Goal: Transaction & Acquisition: Purchase product/service

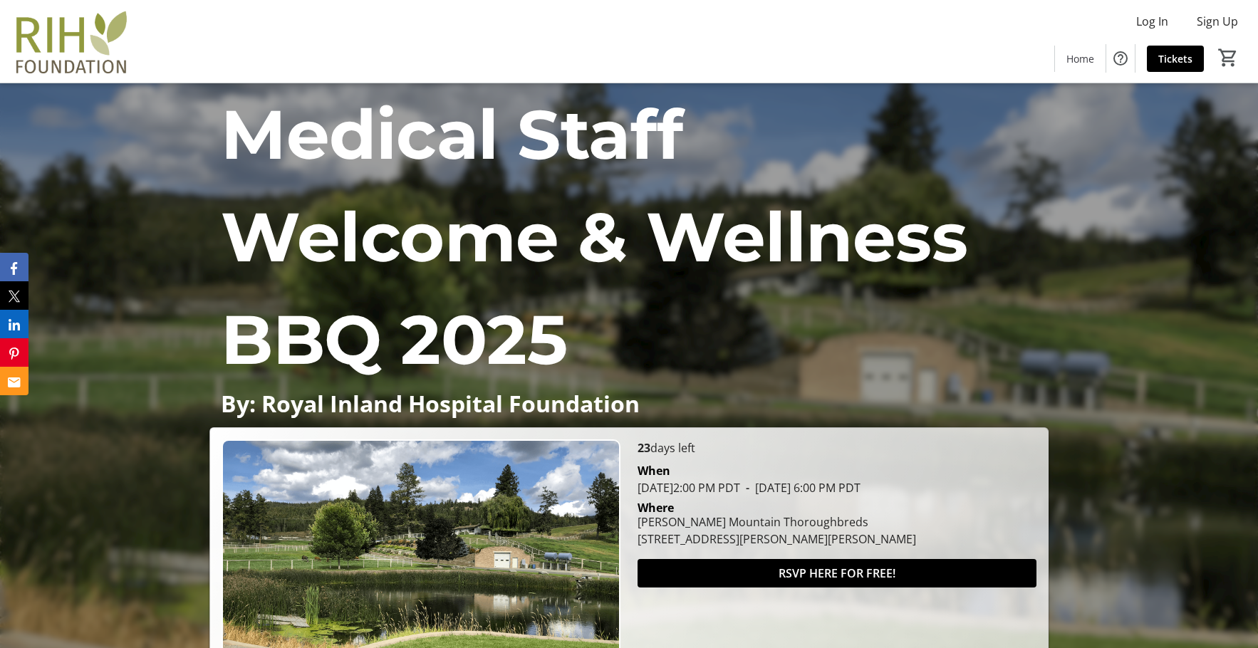
scroll to position [142, 0]
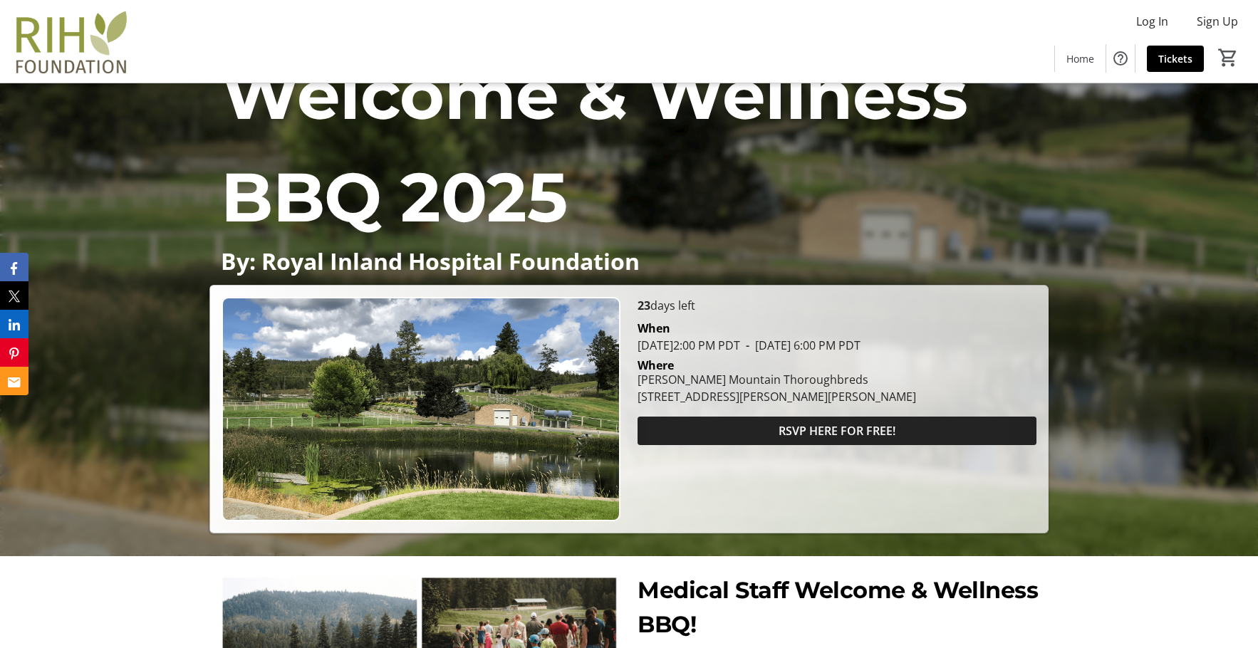
click at [751, 436] on span at bounding box center [837, 431] width 399 height 34
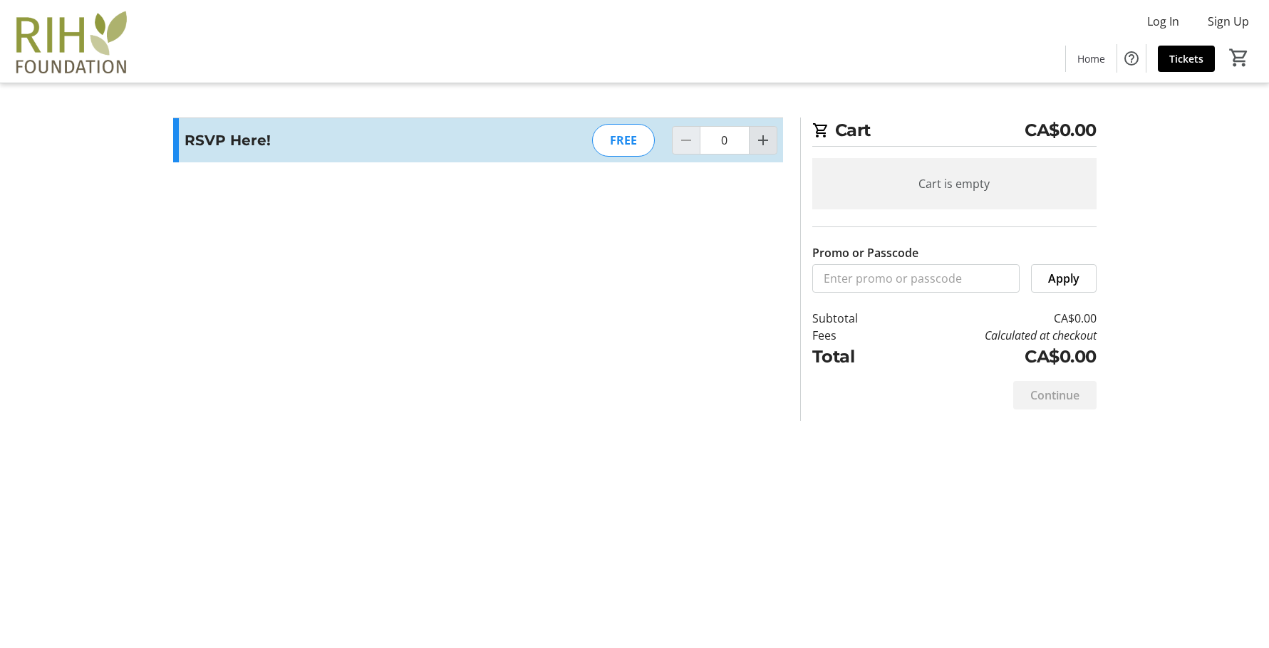
click at [759, 148] on mat-icon "Increment by one" at bounding box center [763, 140] width 17 height 17
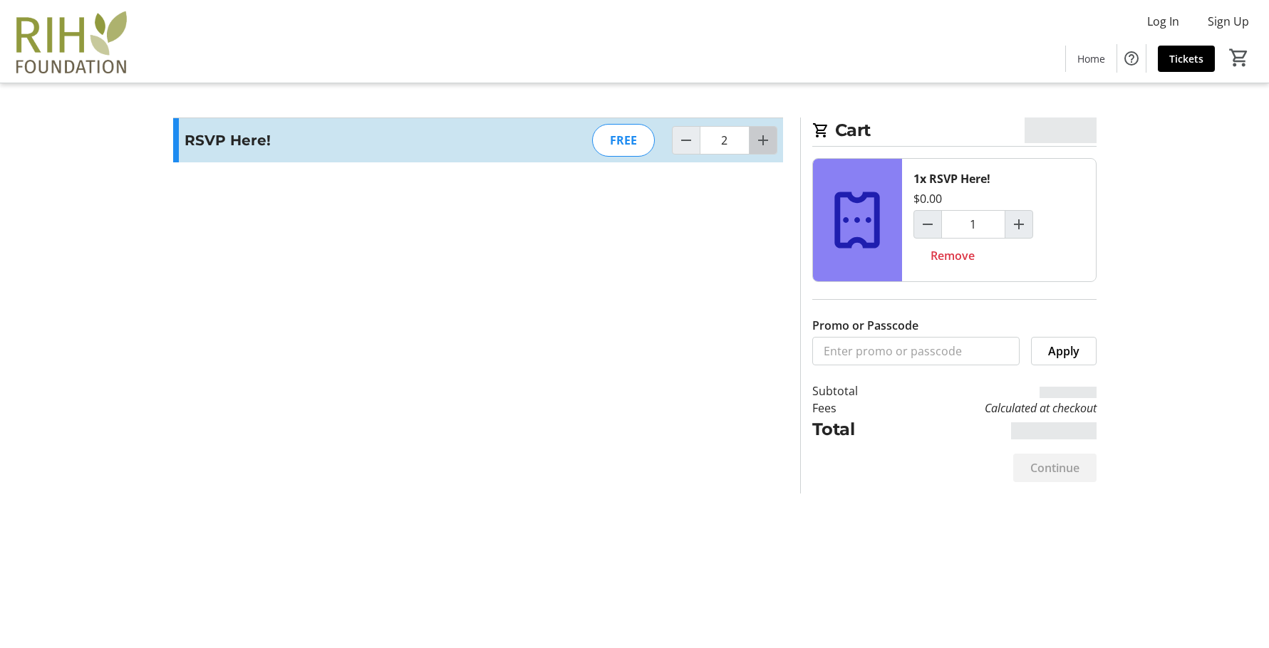
click at [759, 148] on mat-icon "Increment by one" at bounding box center [763, 140] width 17 height 17
type input "4"
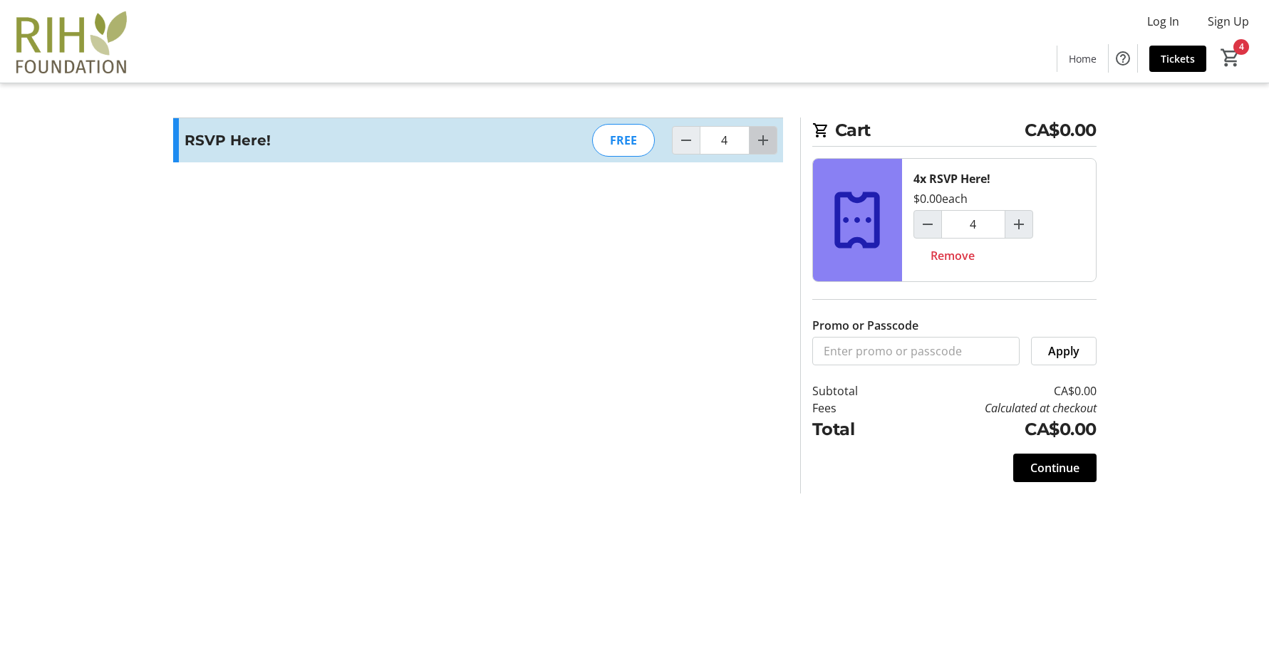
click at [759, 148] on mat-icon "Increment by one" at bounding box center [763, 140] width 17 height 17
type input "5"
click at [1072, 472] on span "Continue" at bounding box center [1054, 468] width 49 height 17
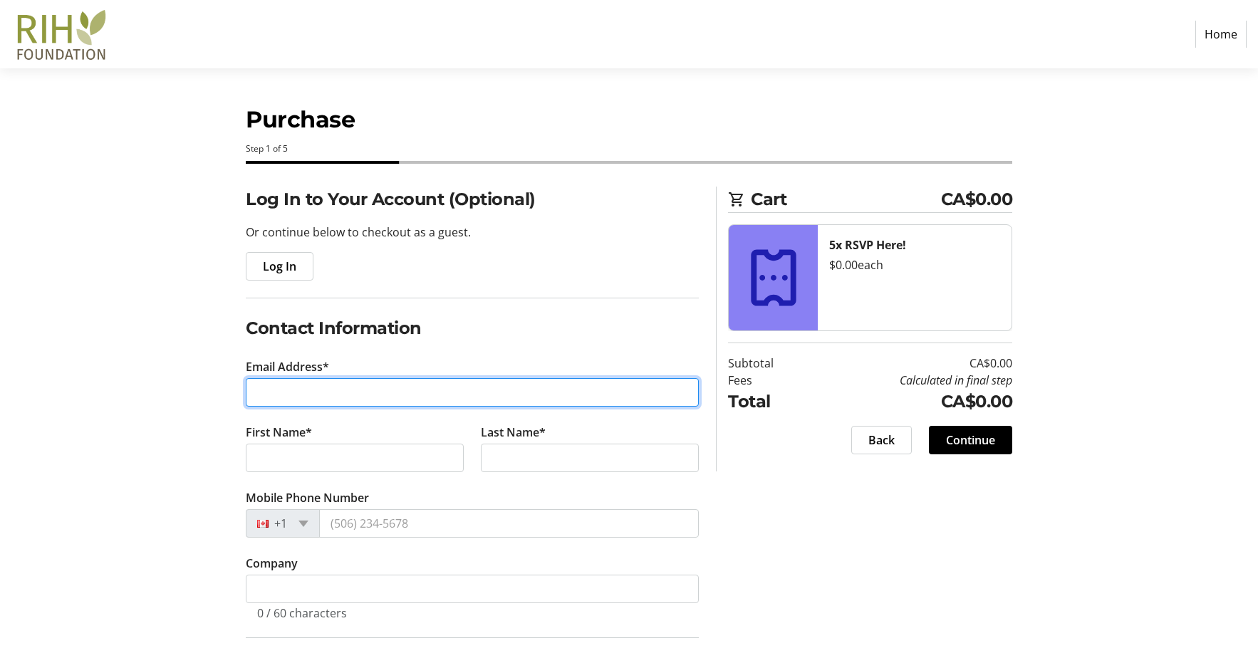
click at [344, 395] on input "Email Address*" at bounding box center [472, 392] width 453 height 28
type input "[PERSON_NAME][EMAIL_ADDRESS][PERSON_NAME][DOMAIN_NAME]"
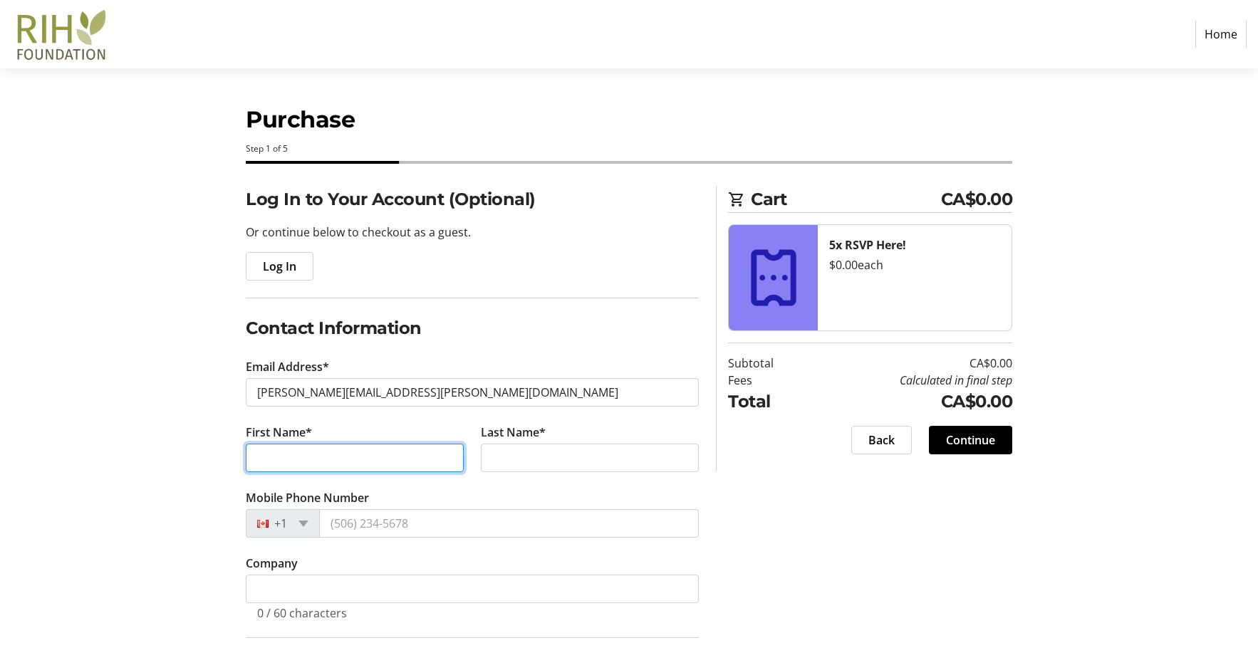
type input "[PERSON_NAME]"
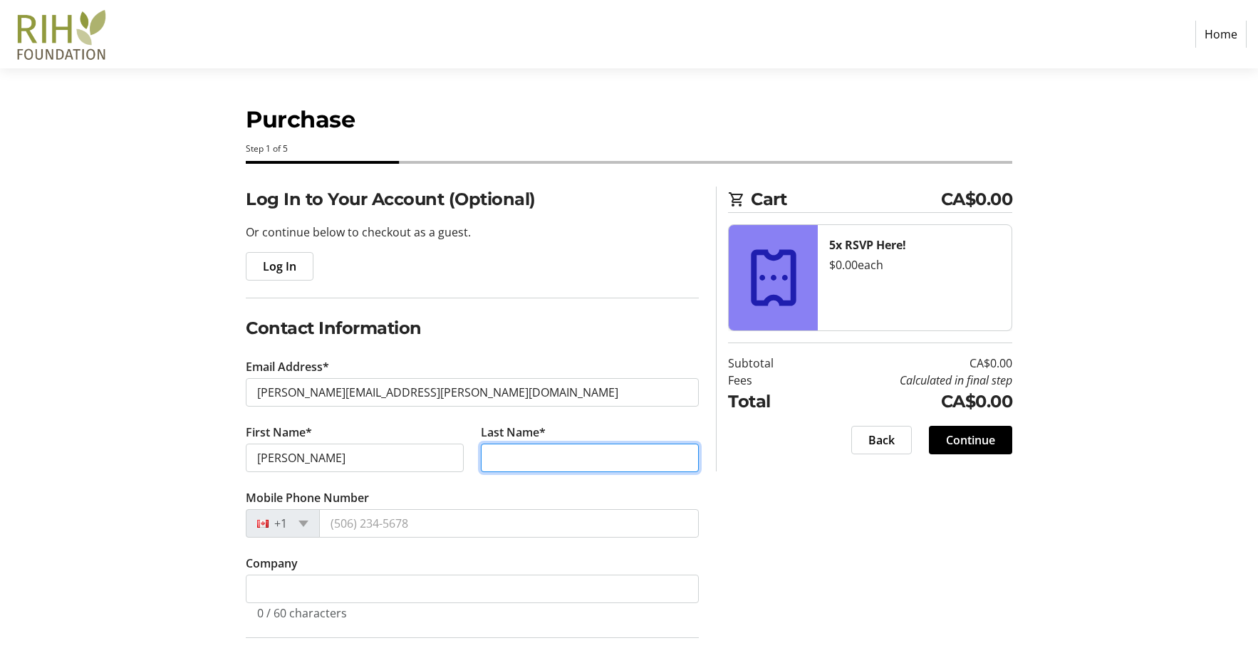
type input "[PERSON_NAME]"
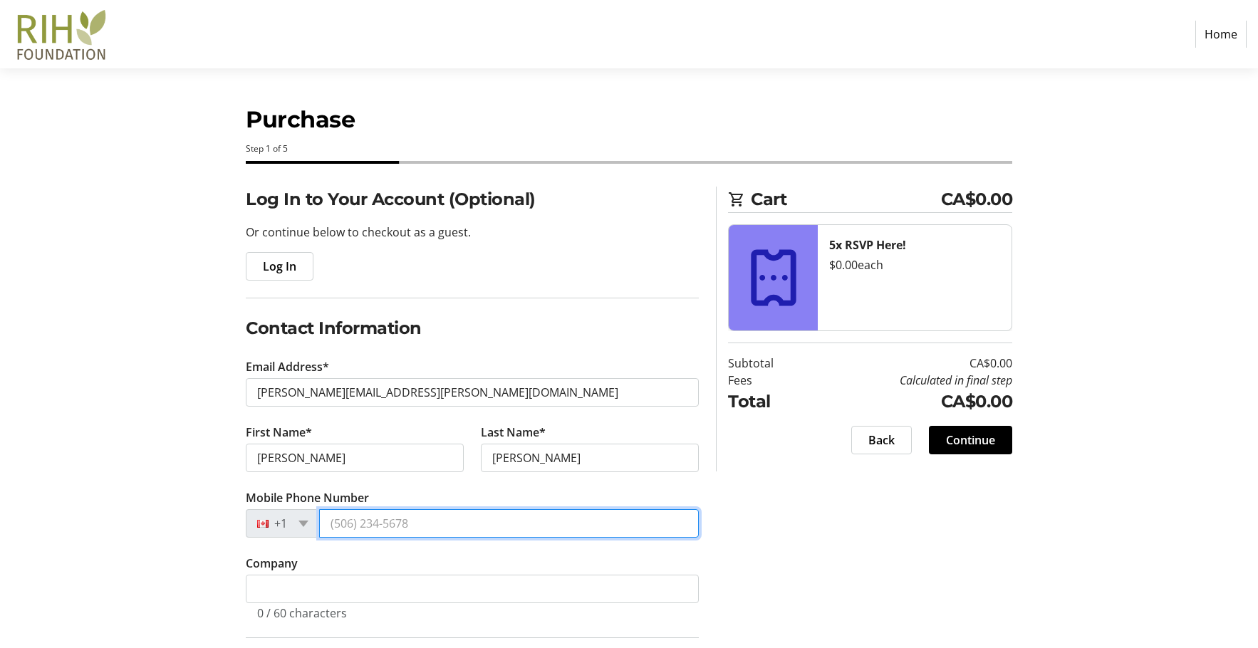
type input "[PHONE_NUMBER]"
click at [468, 341] on h2 "Contact Information" at bounding box center [472, 329] width 453 height 26
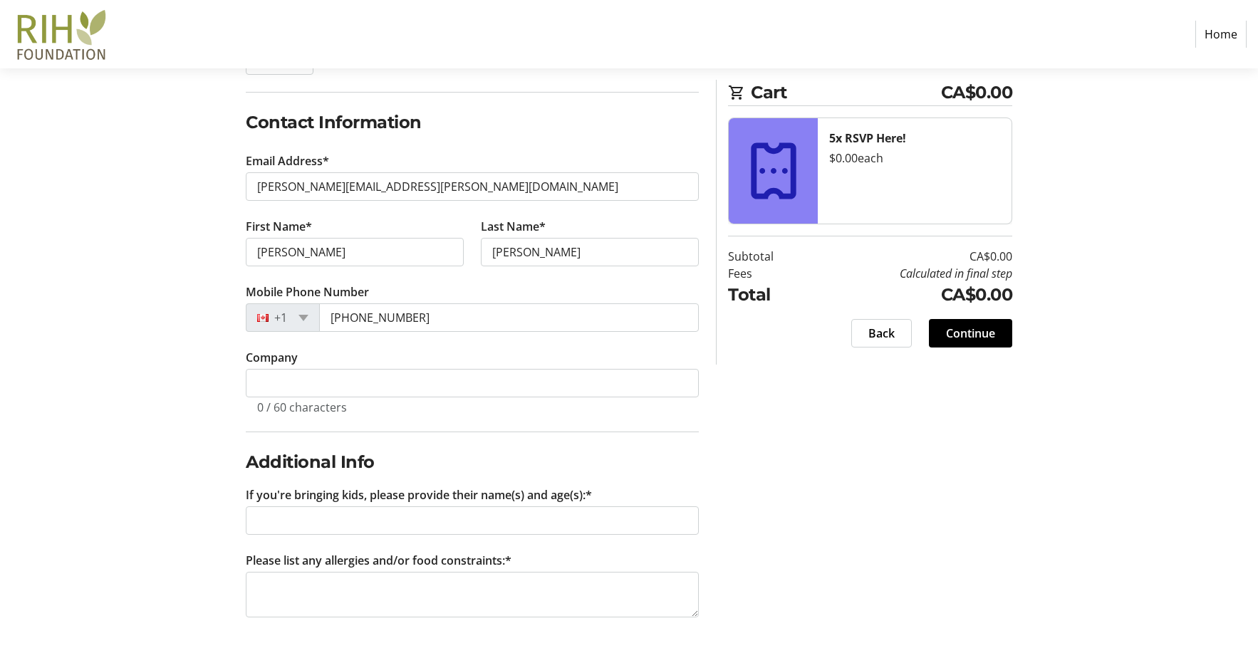
scroll to position [209, 0]
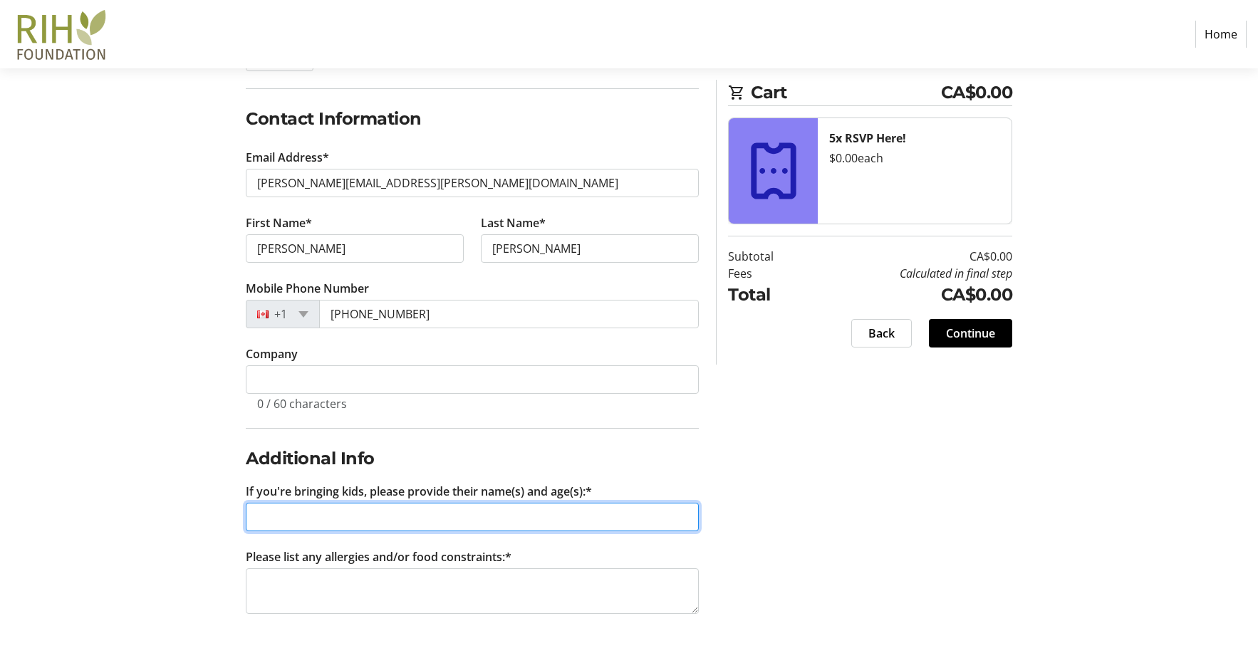
click at [488, 512] on input "If you're bringing kids, please provide their name(s) and age(s):*" at bounding box center [472, 517] width 453 height 28
click at [320, 521] on input "Teddy (14), [PERSON_NAME] (11), [PERSON_NAME] (8)" at bounding box center [472, 517] width 453 height 28
type input "Teddy (14), [PERSON_NAME] (11), [PERSON_NAME] (8)"
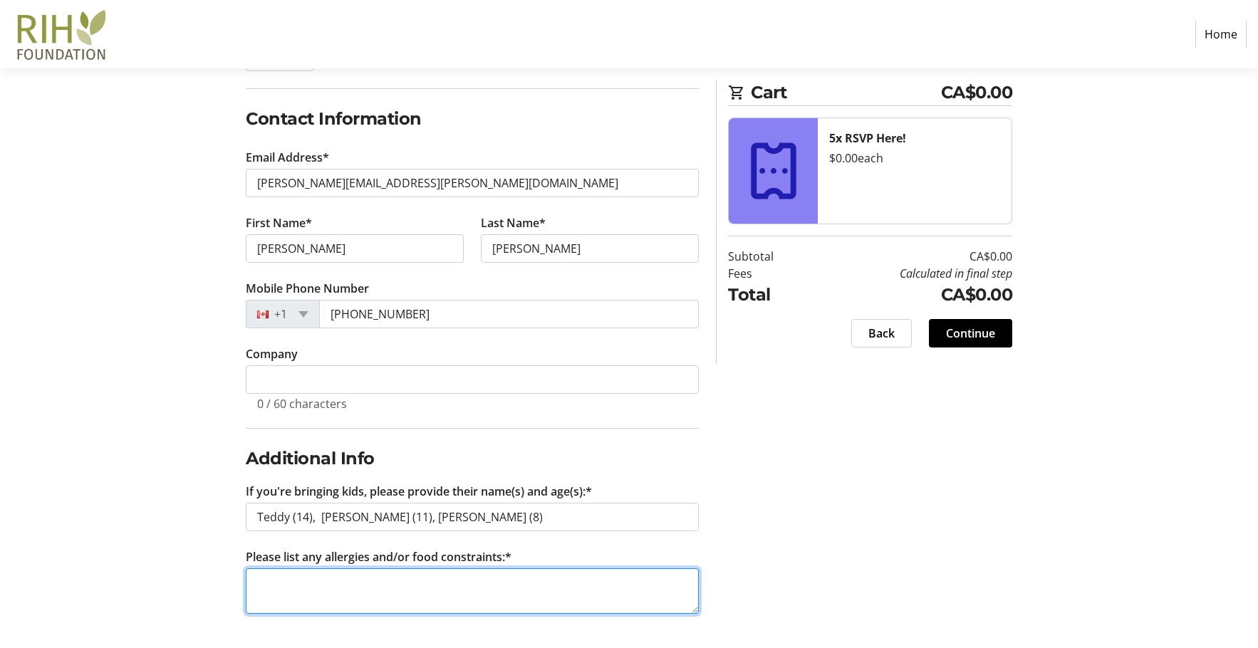
click at [327, 582] on textarea "Please list any allergies and/or food constraints:*" at bounding box center [472, 592] width 453 height 46
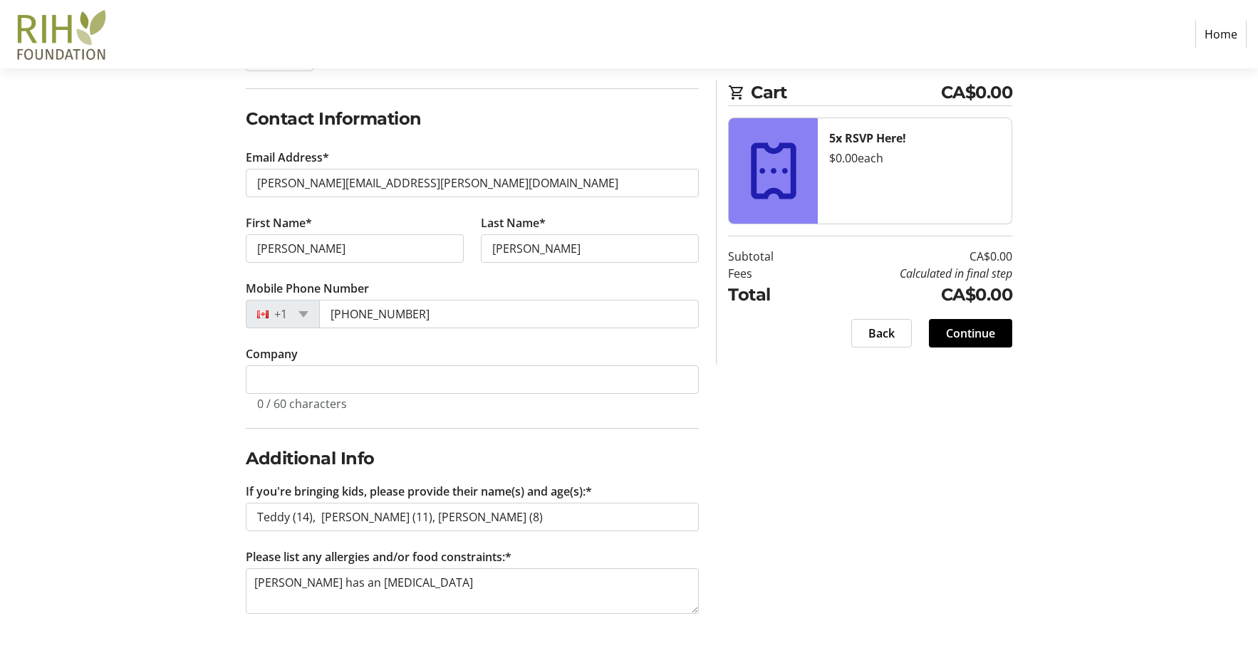
click at [737, 570] on div "Log In to Your Account (Optional) Or continue below to checkout as a guest. Log…" at bounding box center [629, 312] width 940 height 671
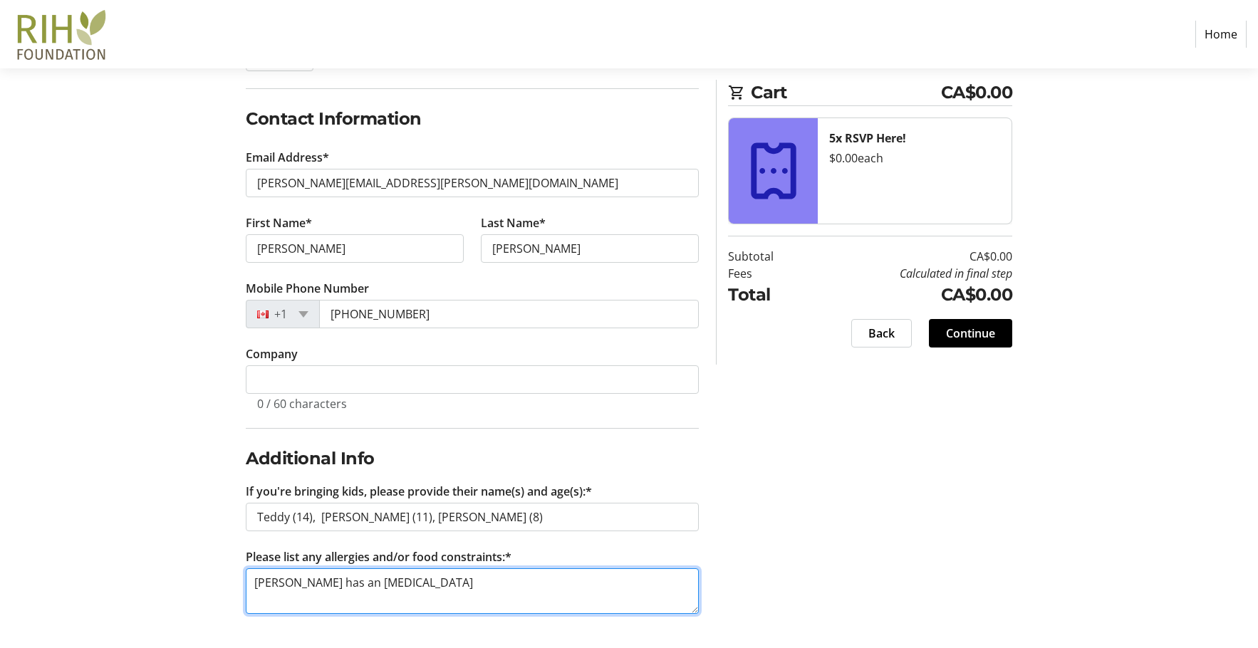
click at [616, 588] on textarea "[PERSON_NAME] has an [MEDICAL_DATA]" at bounding box center [472, 592] width 453 height 46
click at [616, 588] on textarea "My son [PERSON_NAME] has an [MEDICAL_DATA]" at bounding box center [472, 592] width 453 height 46
type textarea "My son [PERSON_NAME] has an [MEDICAL_DATA]"
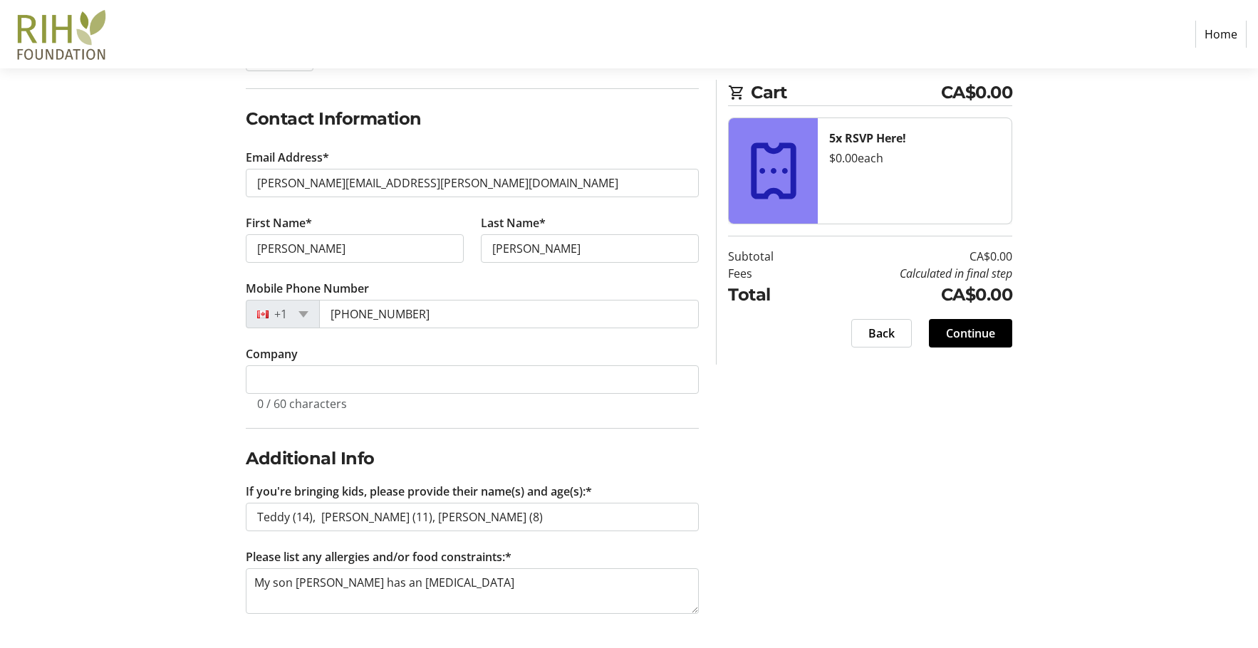
click at [814, 554] on div "Log In to Your Account (Optional) Or continue below to checkout as a guest. Log…" at bounding box center [629, 312] width 940 height 671
click at [955, 336] on span "Continue" at bounding box center [970, 333] width 49 height 17
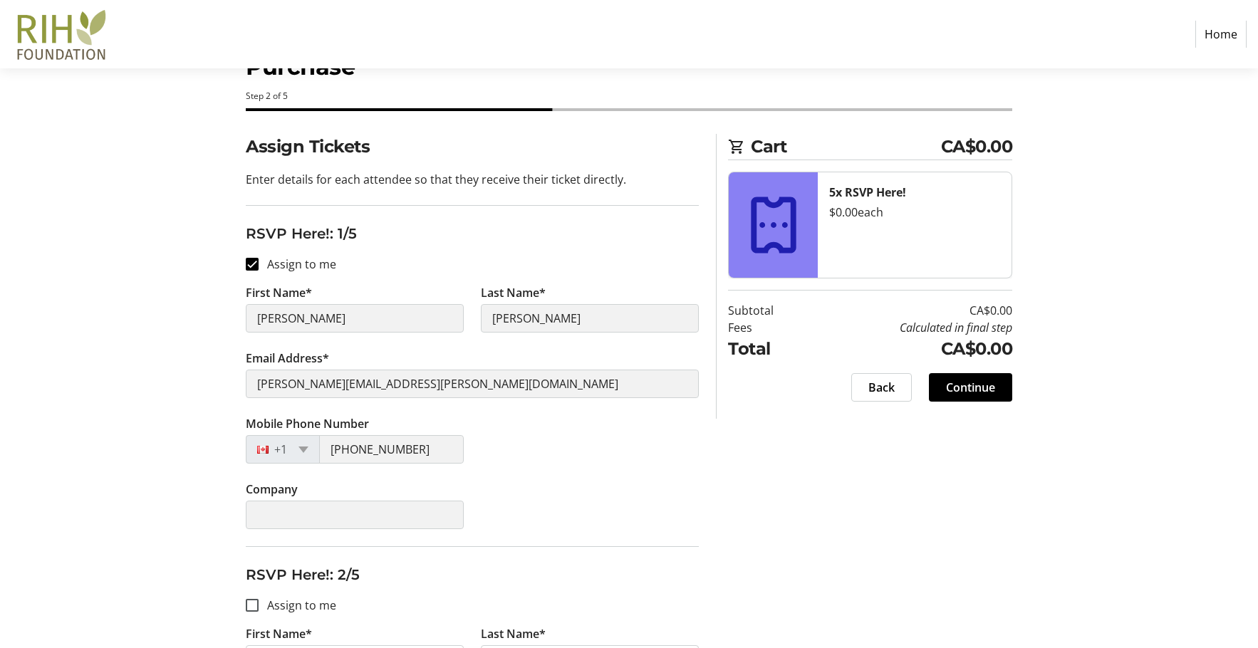
scroll to position [214, 0]
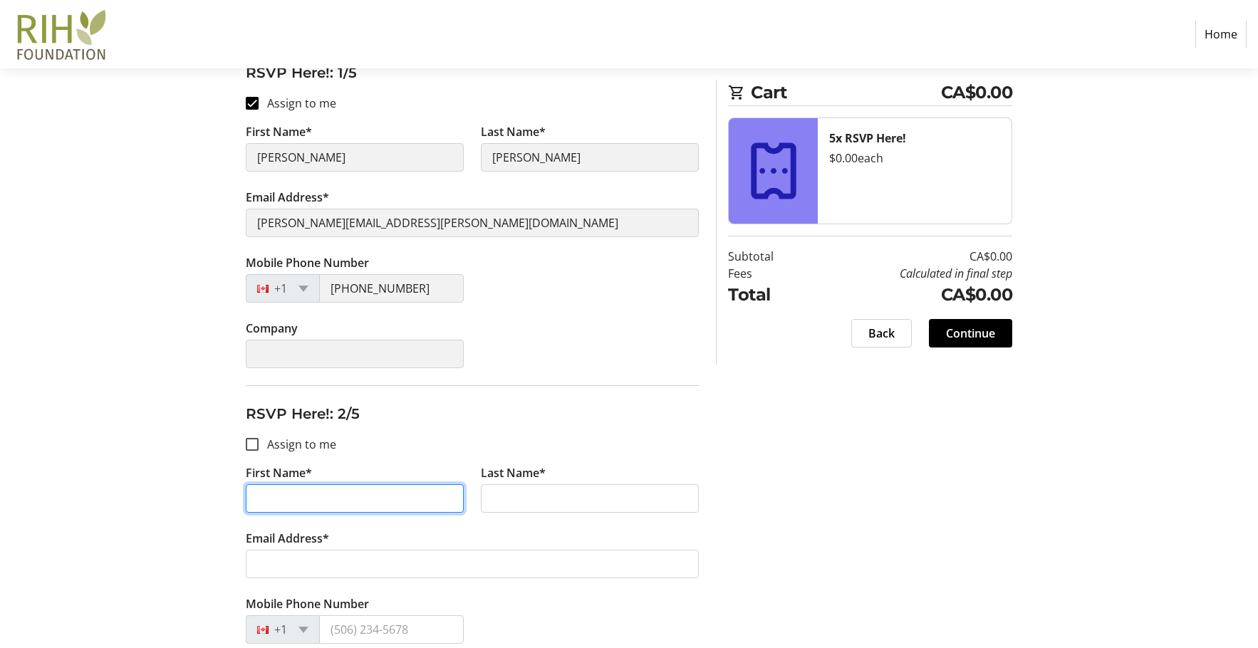
click at [445, 499] on input "First Name*" at bounding box center [355, 498] width 218 height 28
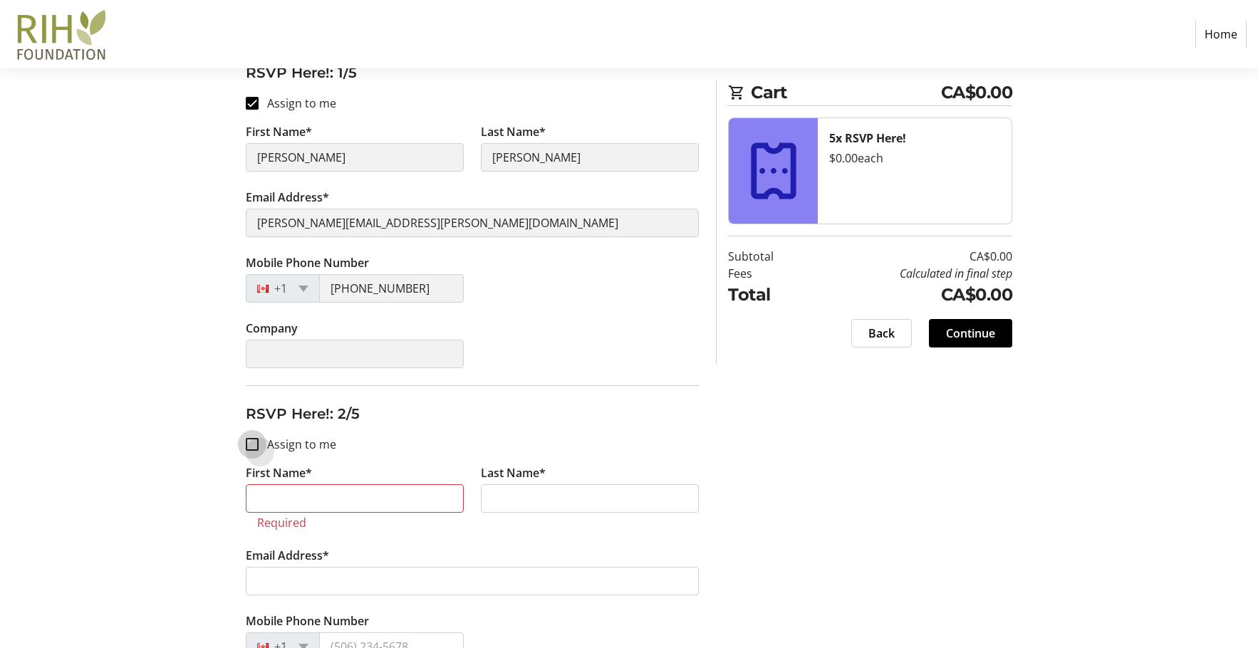
click at [251, 442] on input "Assign to me" at bounding box center [252, 444] width 13 height 13
checkbox input "true"
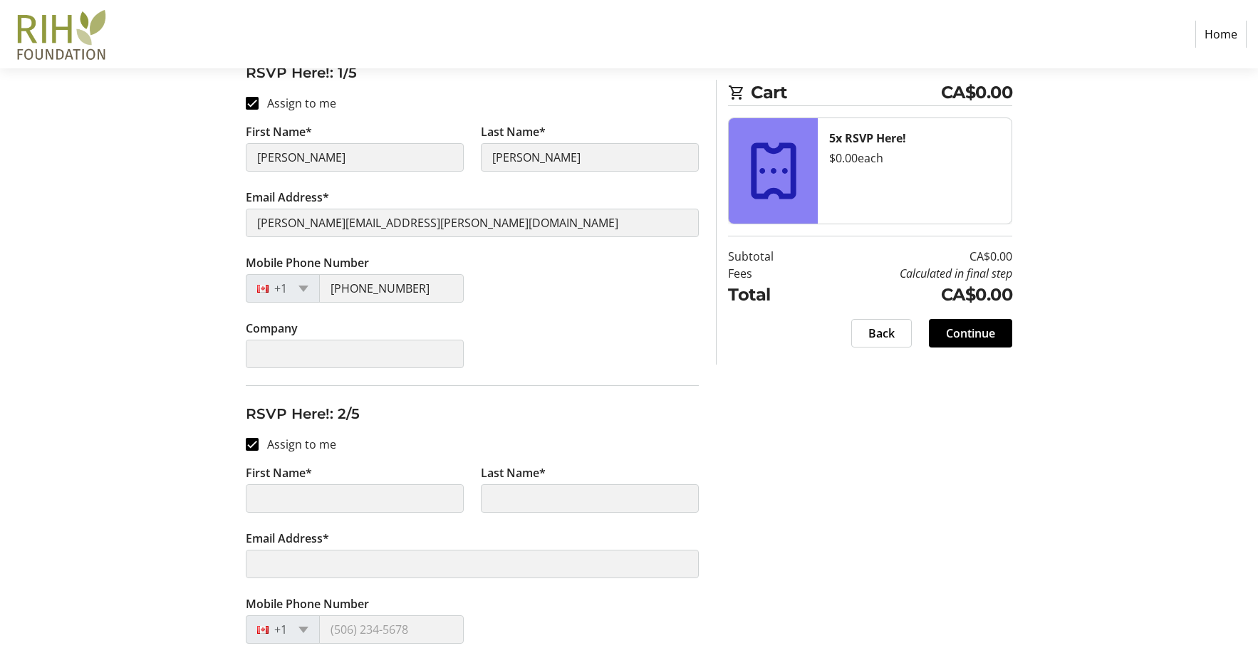
type input "[PERSON_NAME]"
type input "[PERSON_NAME][EMAIL_ADDRESS][PERSON_NAME][DOMAIN_NAME]"
type input "[PHONE_NUMBER]"
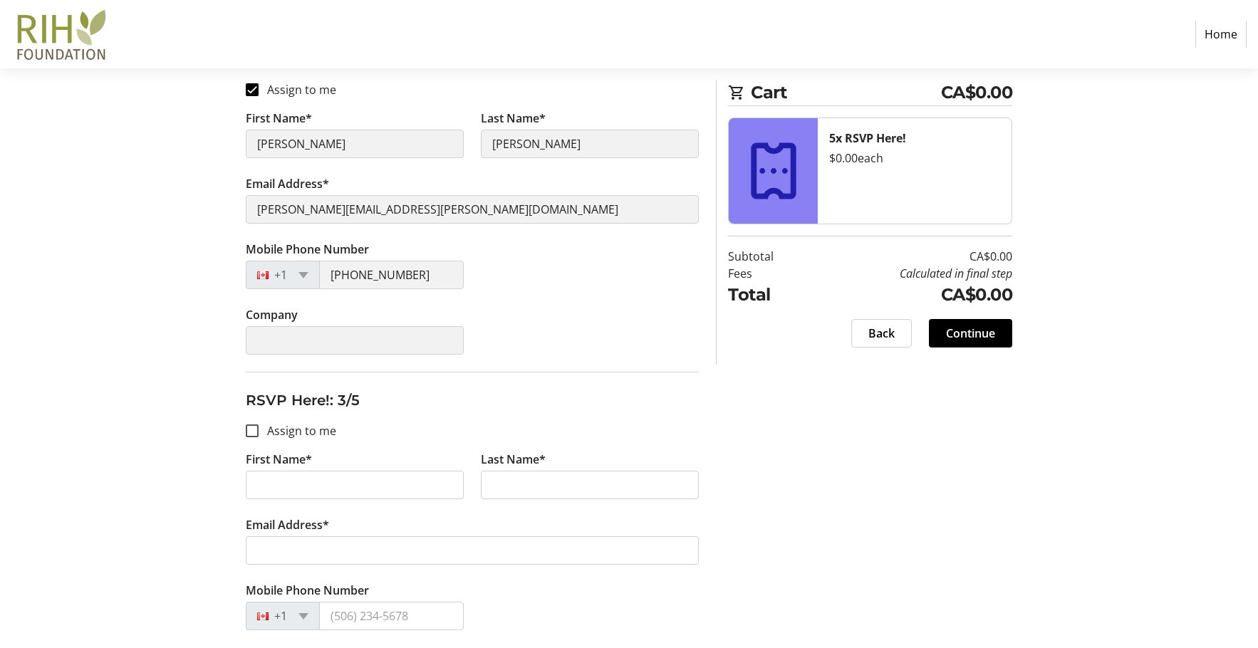
scroll to position [570, 0]
click at [257, 432] on input "Assign to me" at bounding box center [252, 429] width 13 height 13
checkbox input "true"
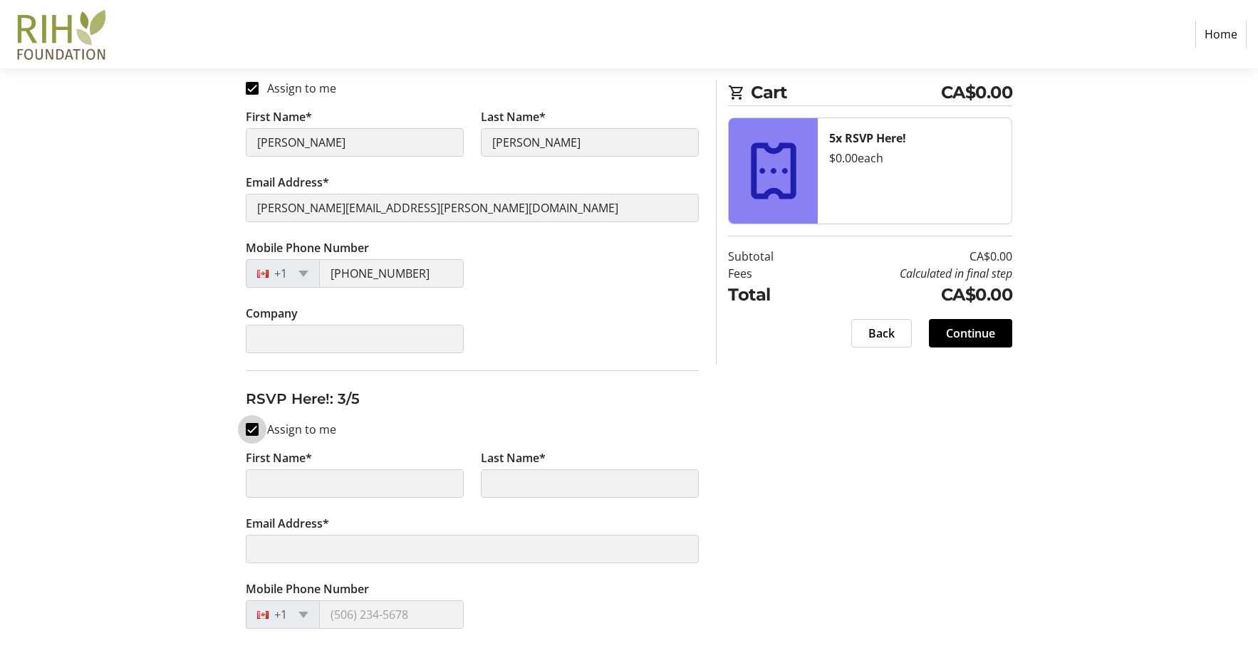
type input "[PERSON_NAME]"
type input "[PERSON_NAME][EMAIL_ADDRESS][PERSON_NAME][DOMAIN_NAME]"
type input "[PHONE_NUMBER]"
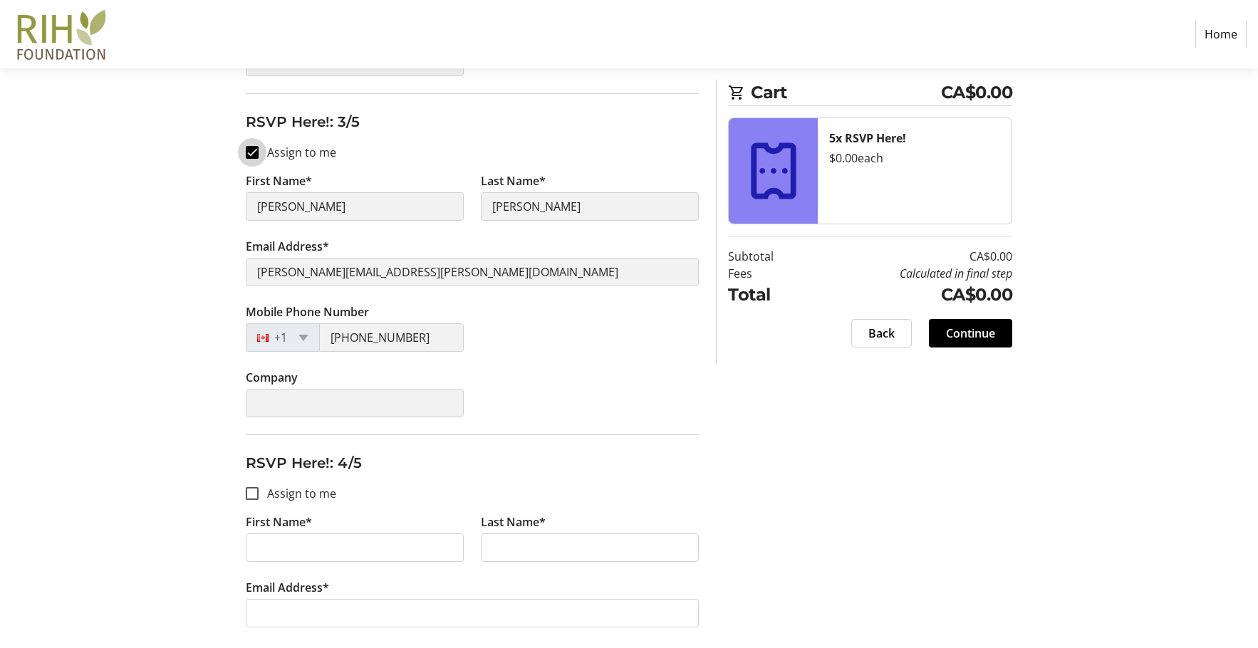
scroll to position [855, 0]
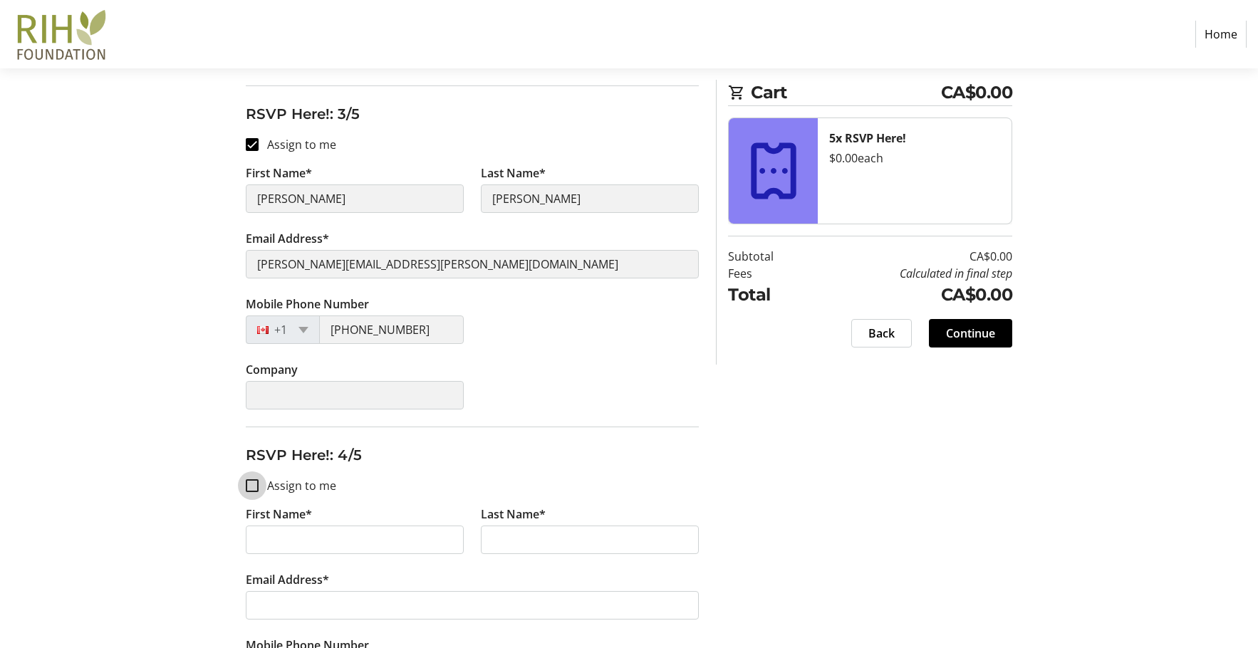
click at [255, 481] on input "Assign to me" at bounding box center [252, 485] width 13 height 13
checkbox input "true"
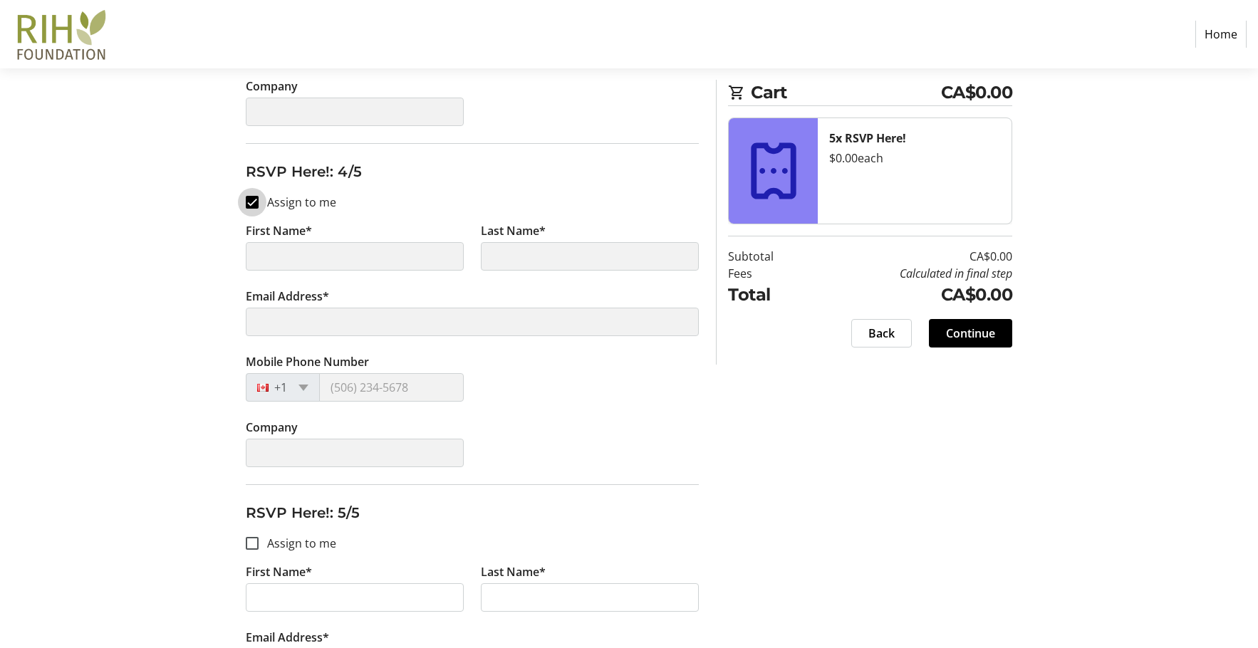
scroll to position [1140, 0]
type input "[PERSON_NAME]"
type input "[PERSON_NAME][EMAIL_ADDRESS][PERSON_NAME][DOMAIN_NAME]"
type input "[PHONE_NUMBER]"
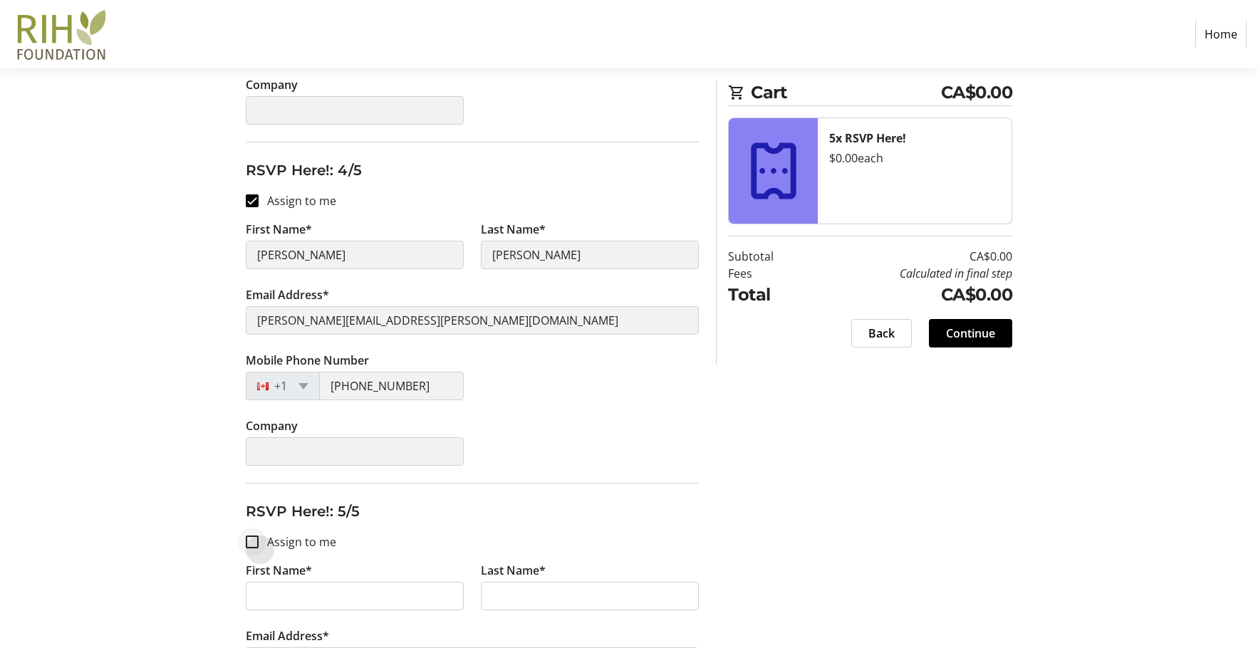
click at [253, 535] on div at bounding box center [252, 542] width 34 height 34
checkbox input "true"
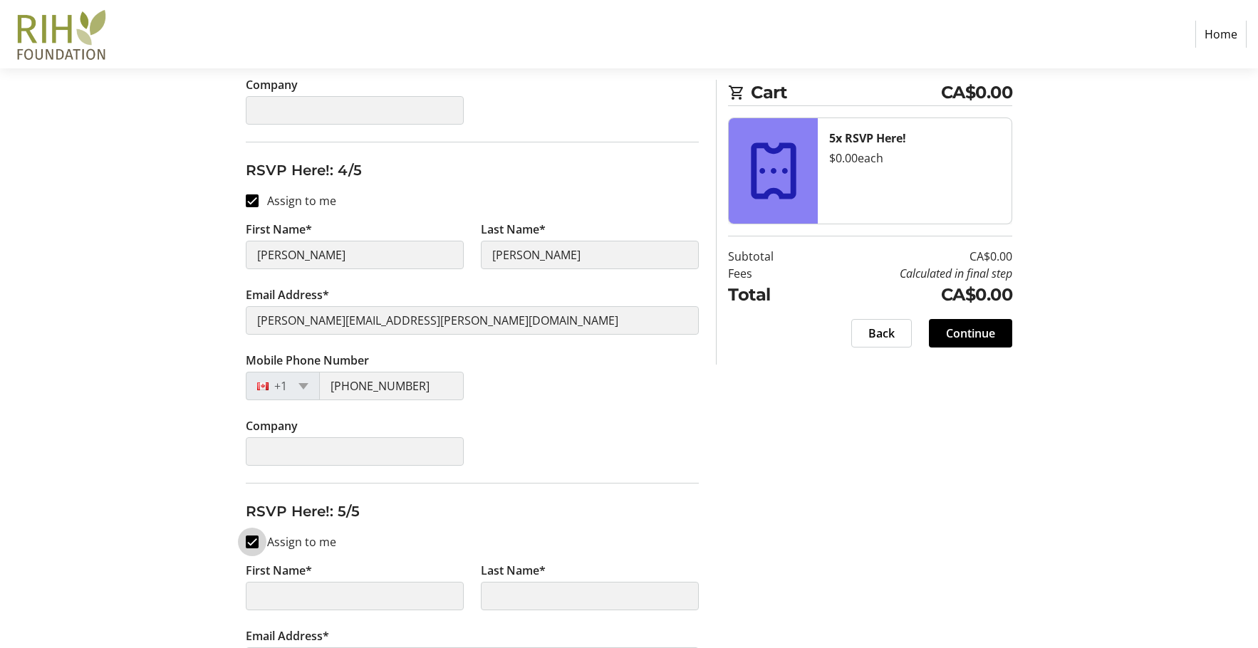
scroll to position [1316, 0]
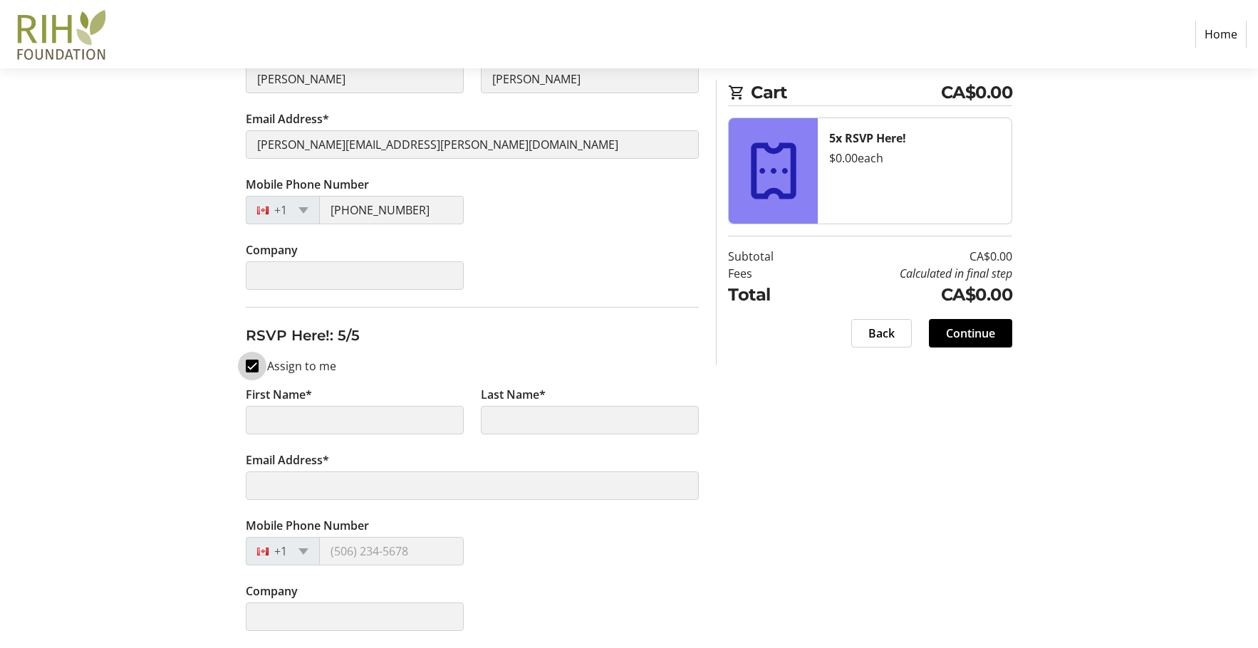
type input "[PERSON_NAME]"
type input "[PERSON_NAME][EMAIL_ADDRESS][PERSON_NAME][DOMAIN_NAME]"
type input "[PHONE_NUMBER]"
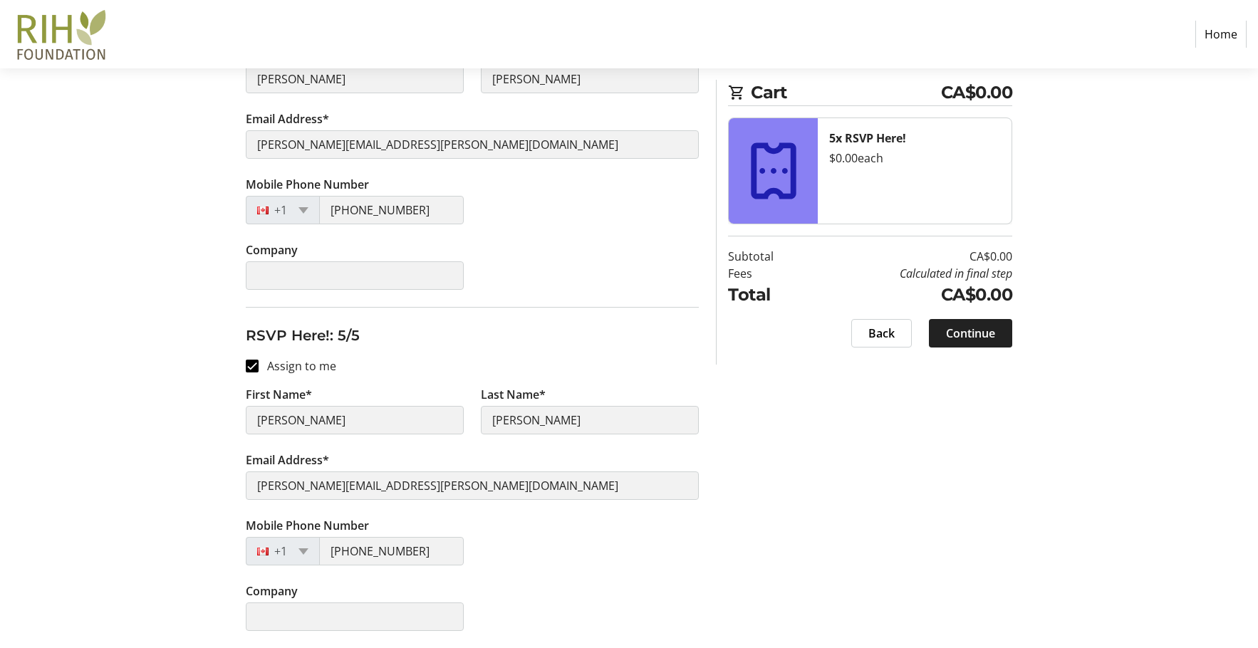
click at [965, 336] on span "Continue" at bounding box center [970, 333] width 49 height 17
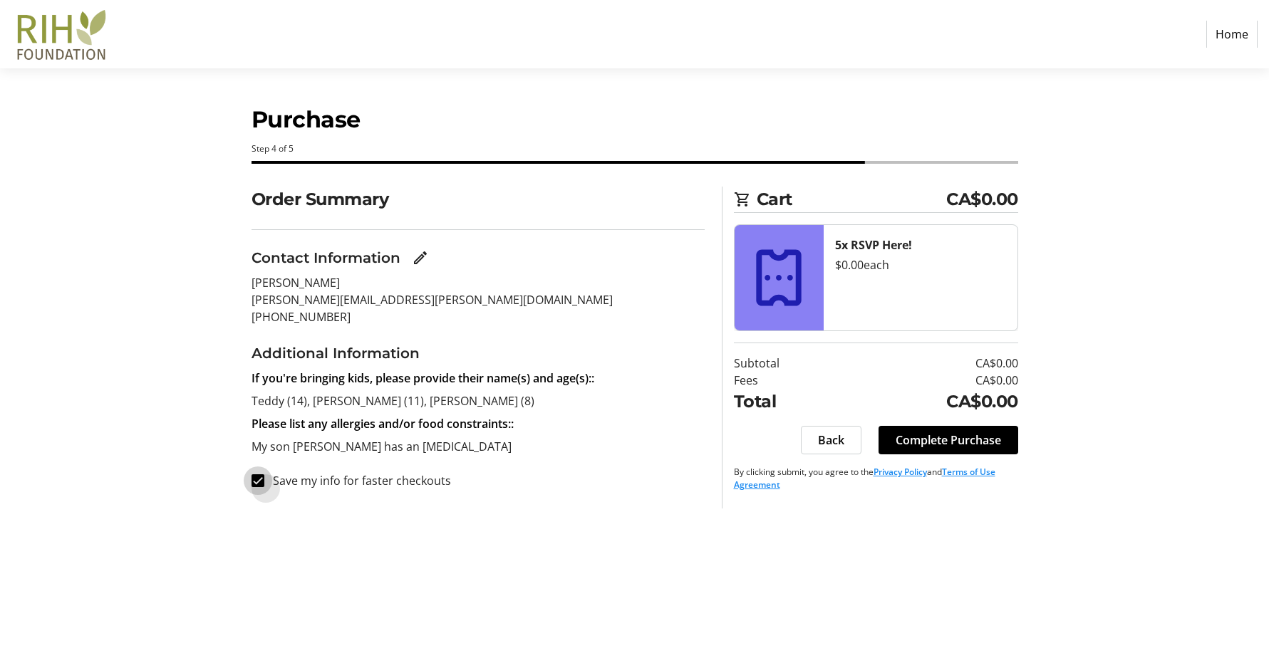
click at [262, 482] on input "Save my info for faster checkouts" at bounding box center [258, 481] width 13 height 13
checkbox input "false"
click at [901, 440] on span "Complete Purchase" at bounding box center [948, 440] width 105 height 17
